Goal: Task Accomplishment & Management: Manage account settings

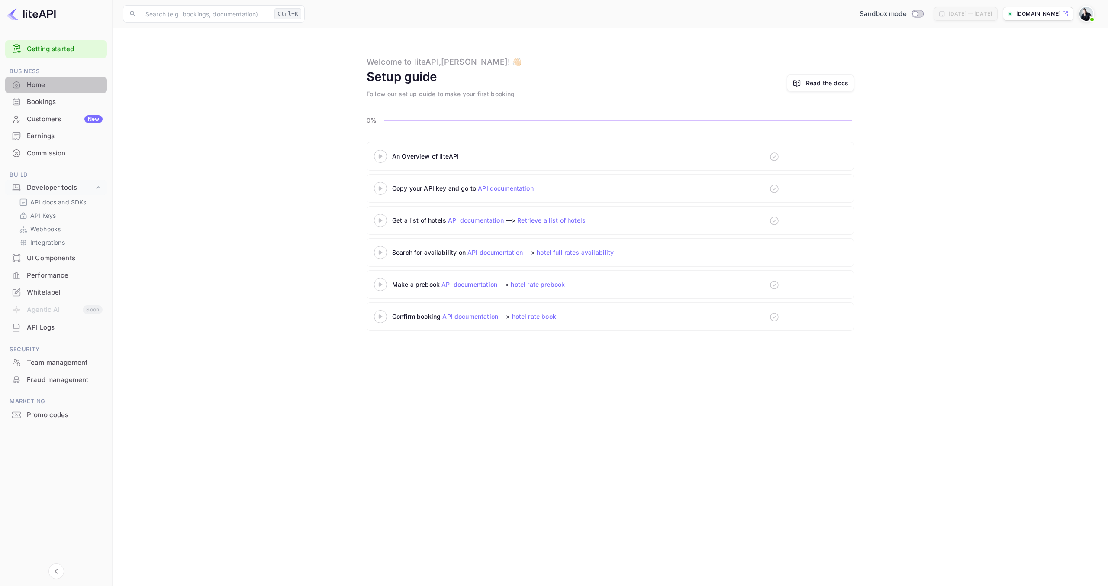
click at [35, 84] on div "Home" at bounding box center [65, 85] width 76 height 10
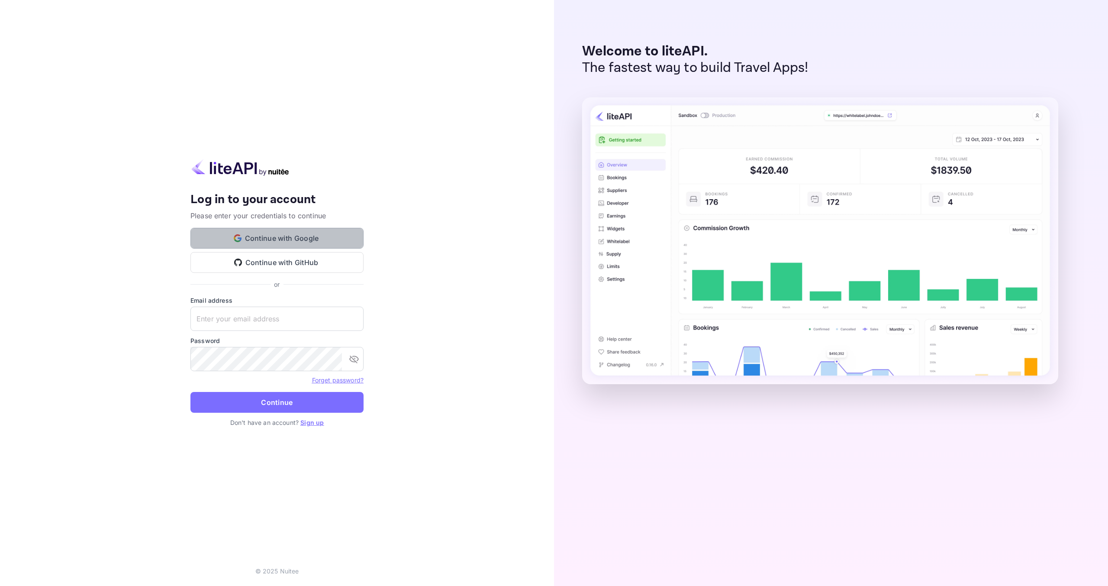
click at [265, 239] on button "Continue with Google" at bounding box center [276, 238] width 173 height 21
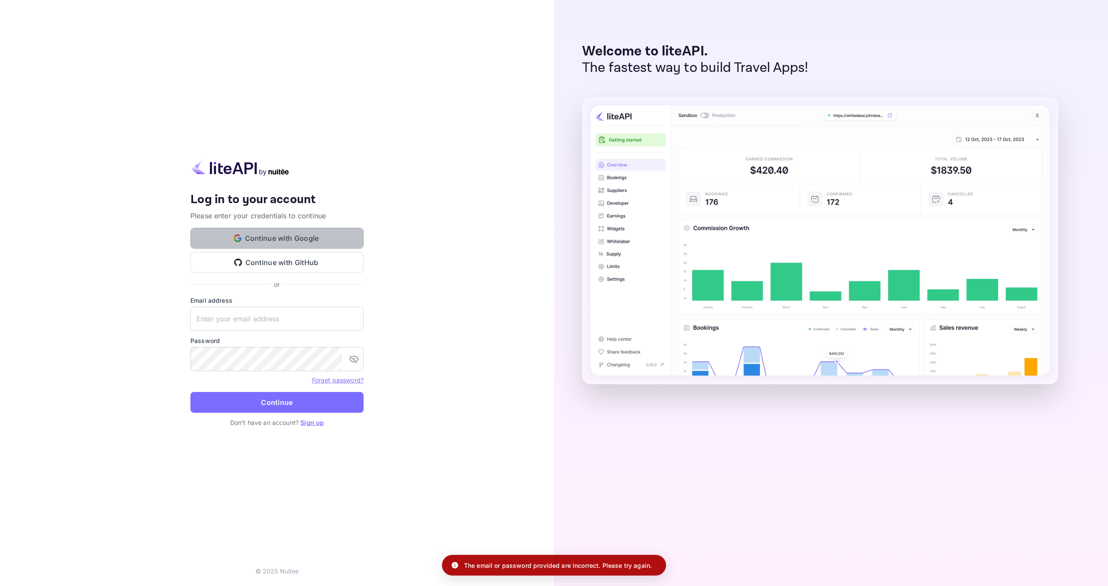
click at [281, 239] on button "Continue with Google" at bounding box center [276, 238] width 173 height 21
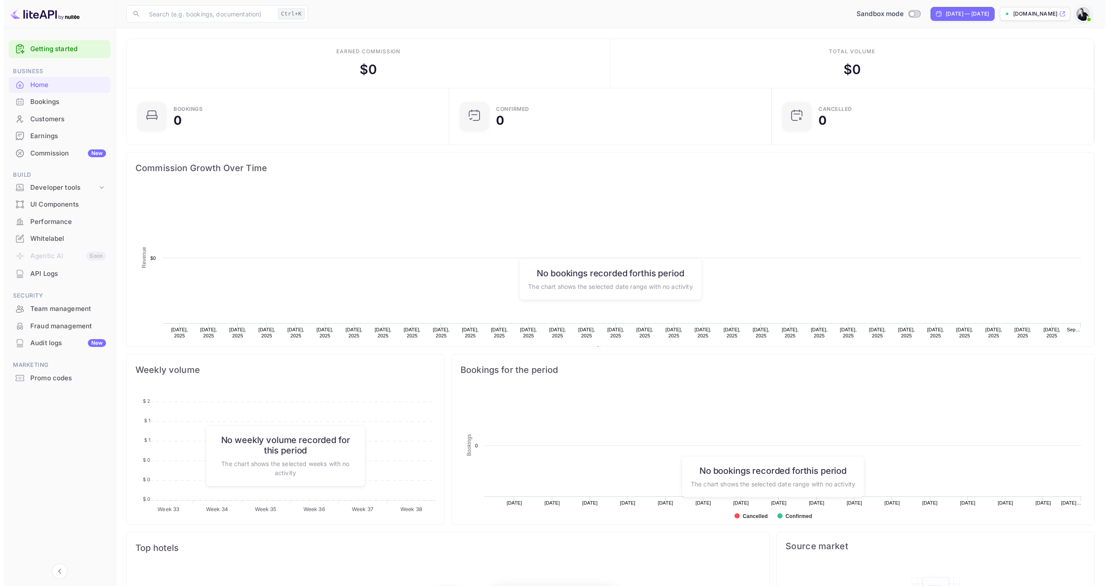
scroll to position [134, 311]
click at [54, 242] on div "Whitelabel" at bounding box center [65, 239] width 76 height 10
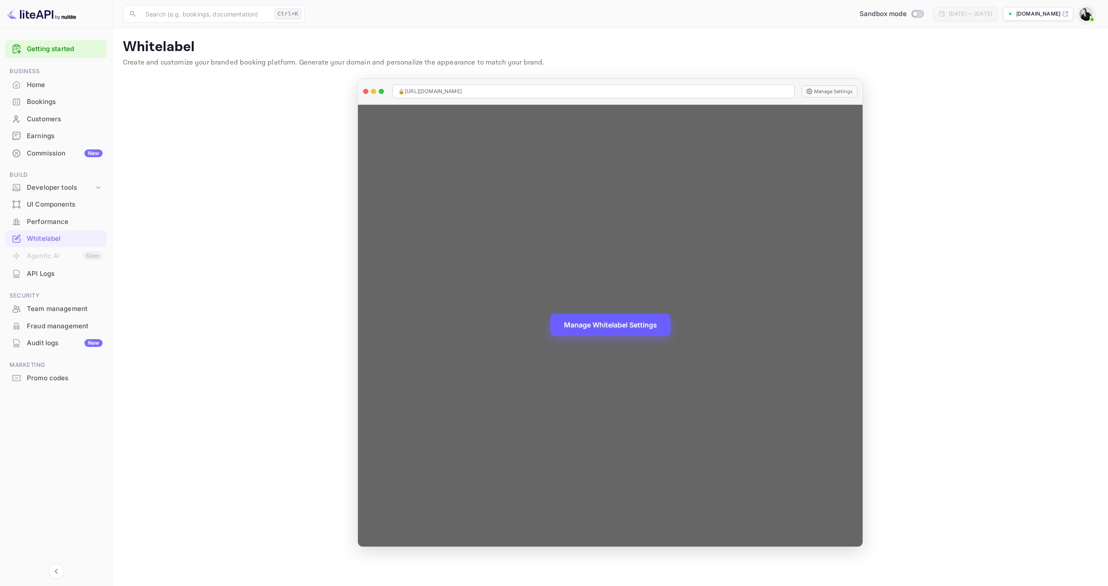
click at [616, 326] on button "Manage Whitelabel Settings" at bounding box center [610, 324] width 121 height 23
